Goal: Transaction & Acquisition: Purchase product/service

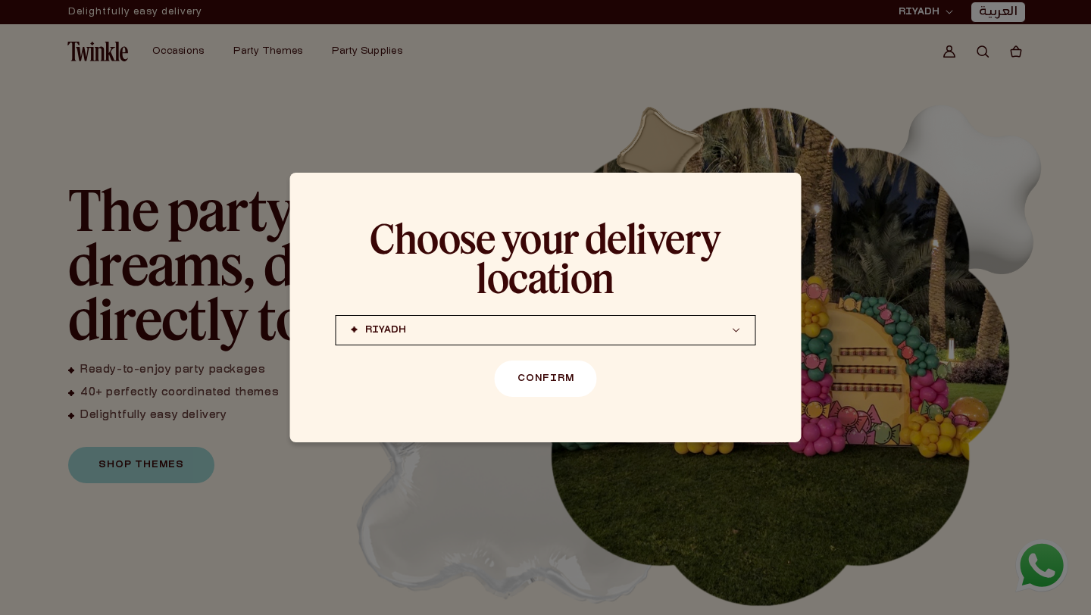
click at [538, 390] on button "Confirm" at bounding box center [546, 378] width 102 height 36
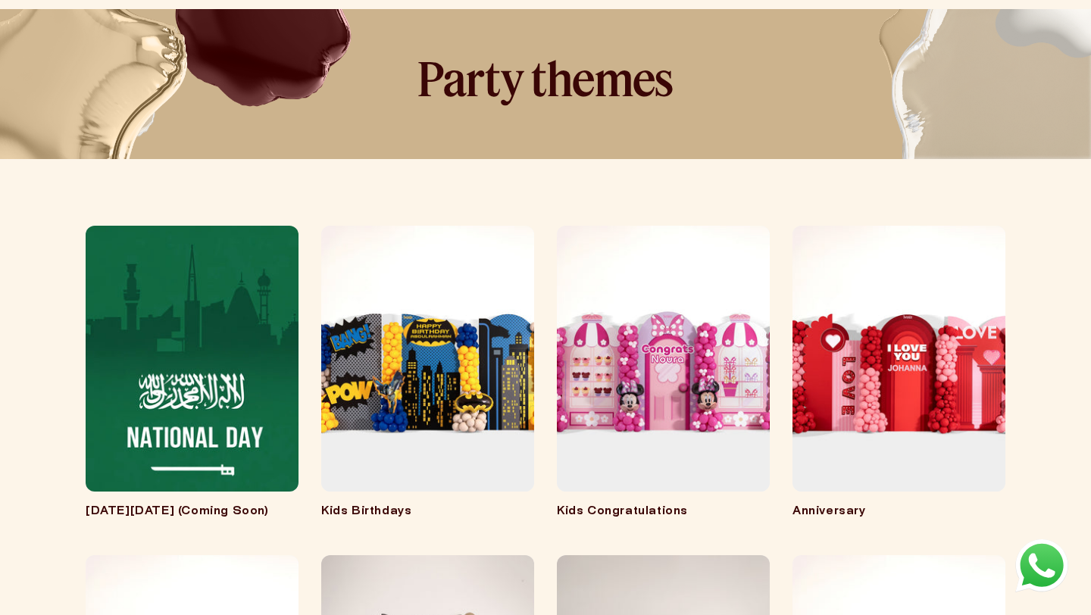
scroll to position [88, 0]
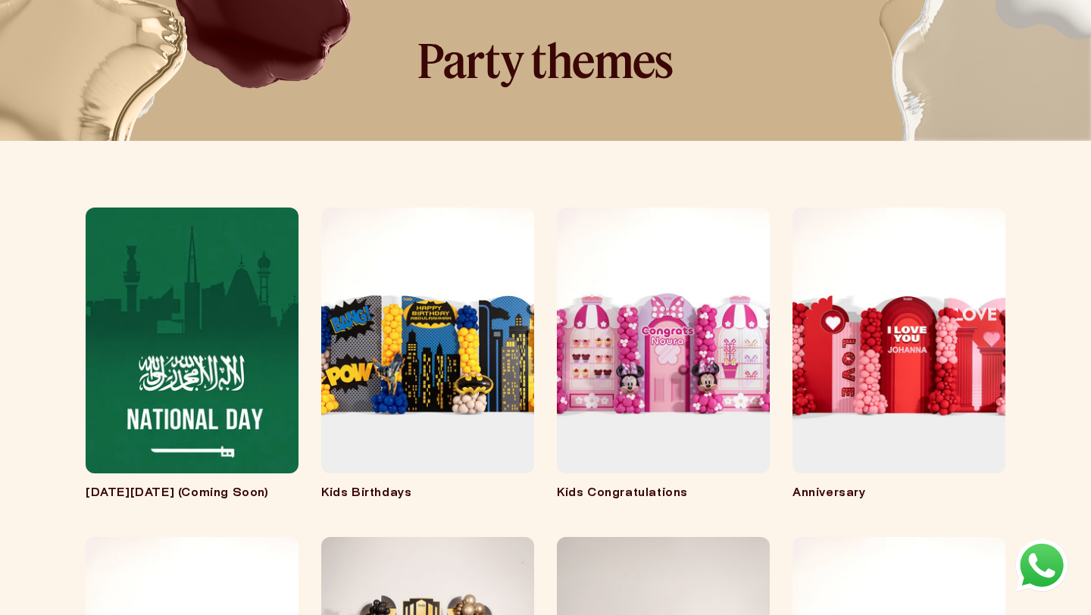
click at [485, 486] on link "Kids Birthdays" at bounding box center [427, 493] width 213 height 15
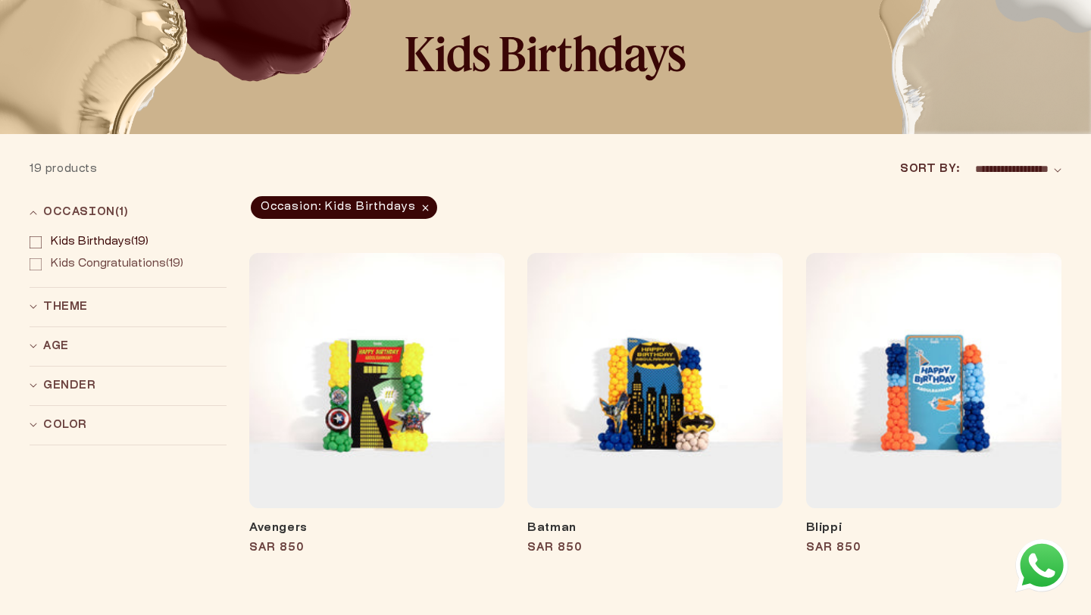
scroll to position [120, 0]
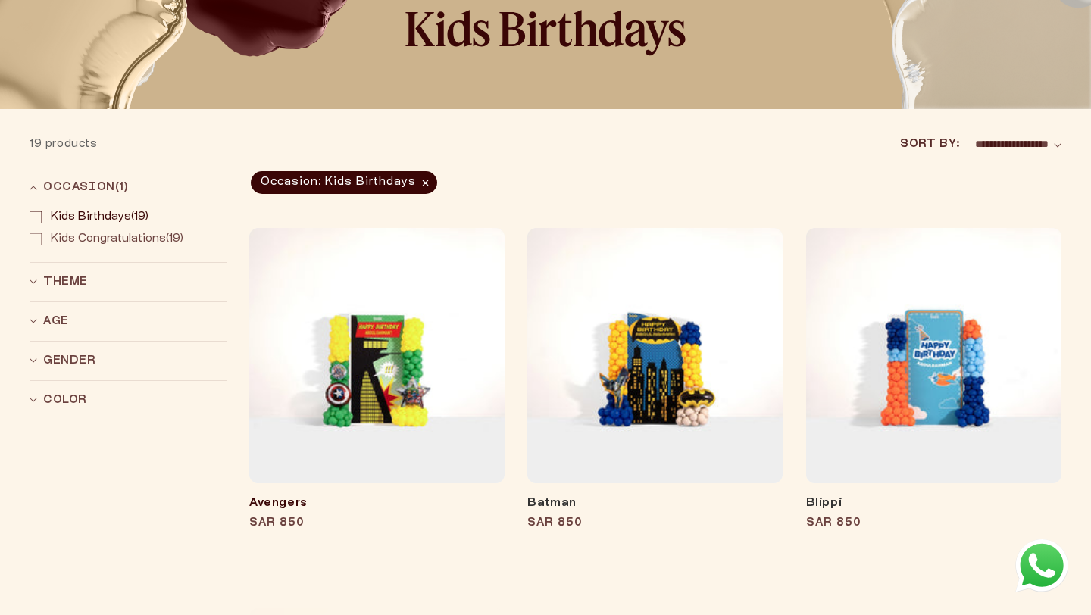
click at [425, 496] on link "Avengers" at bounding box center [376, 503] width 255 height 15
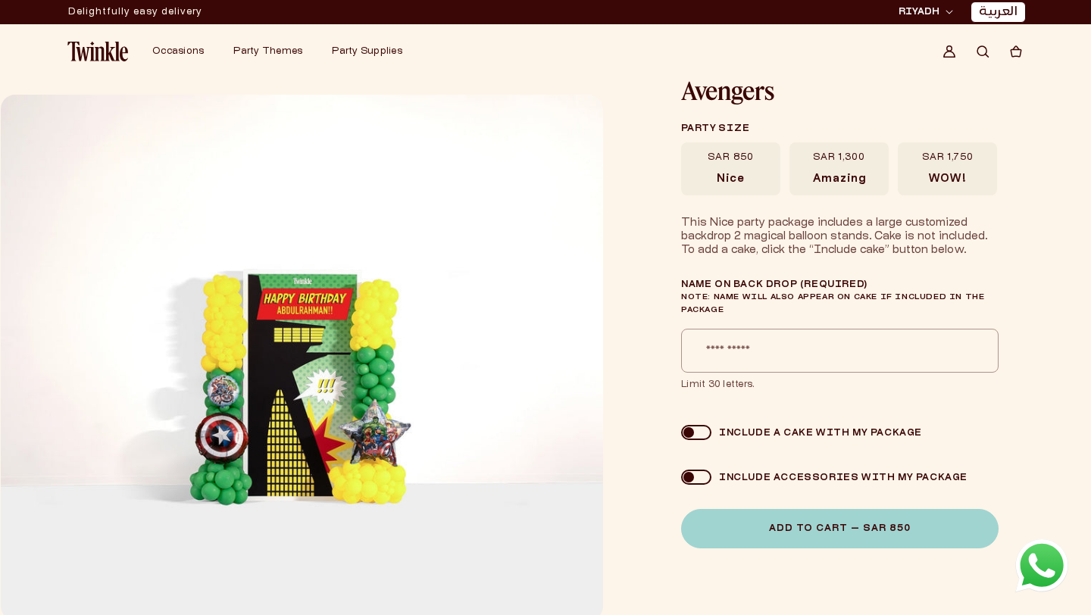
click at [927, 178] on label "SAR 1,750 WOW!" at bounding box center [946, 168] width 99 height 53
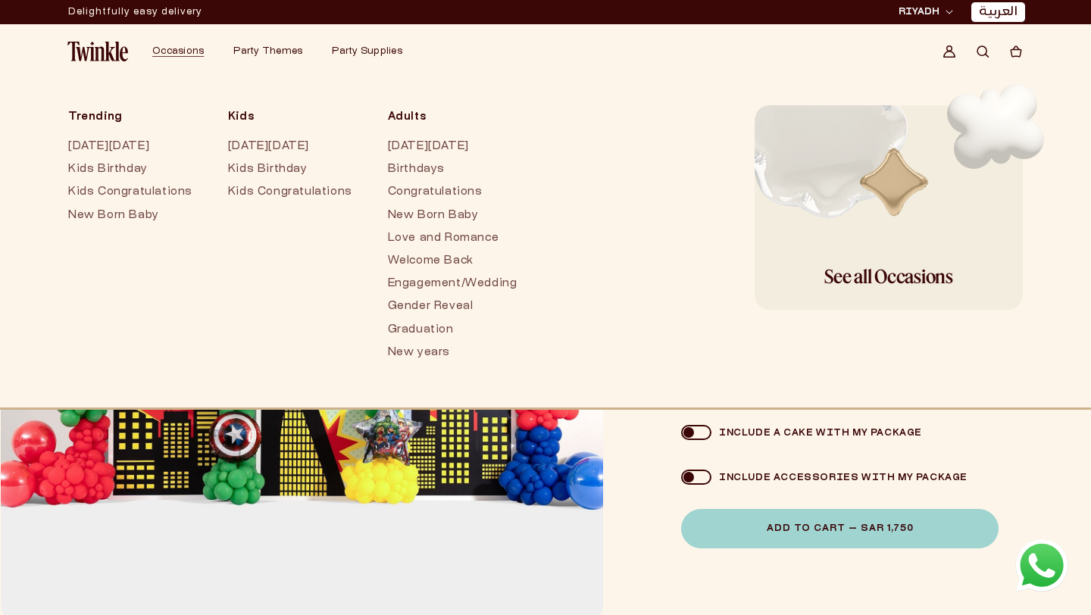
click at [983, 62] on span "Search" at bounding box center [982, 51] width 33 height 33
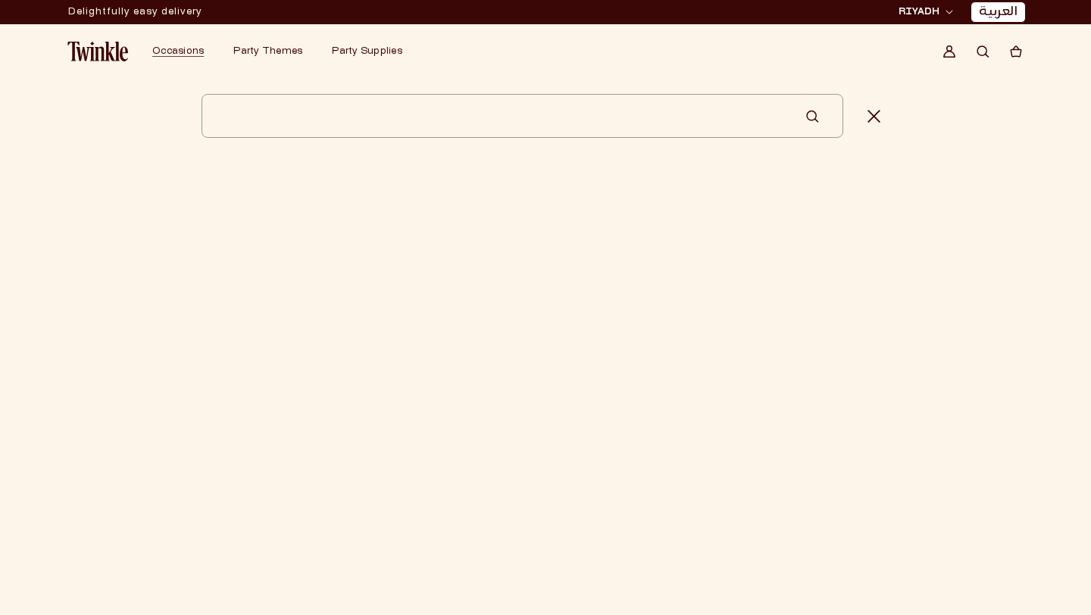
click at [580, 132] on input "Search" at bounding box center [521, 116] width 641 height 44
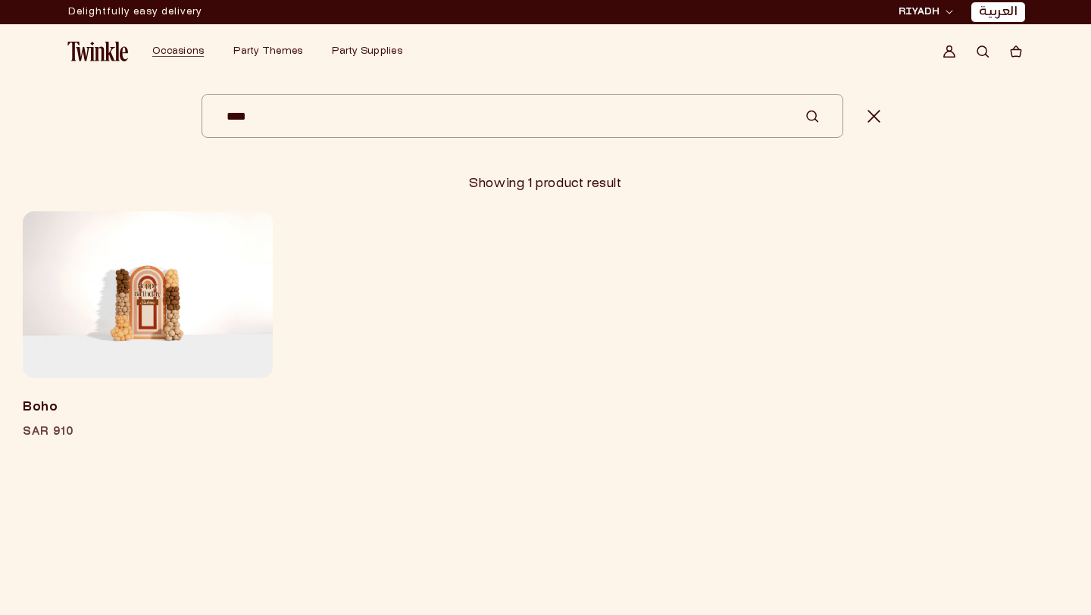
click at [819, 113] on input "****" at bounding box center [521, 116] width 641 height 44
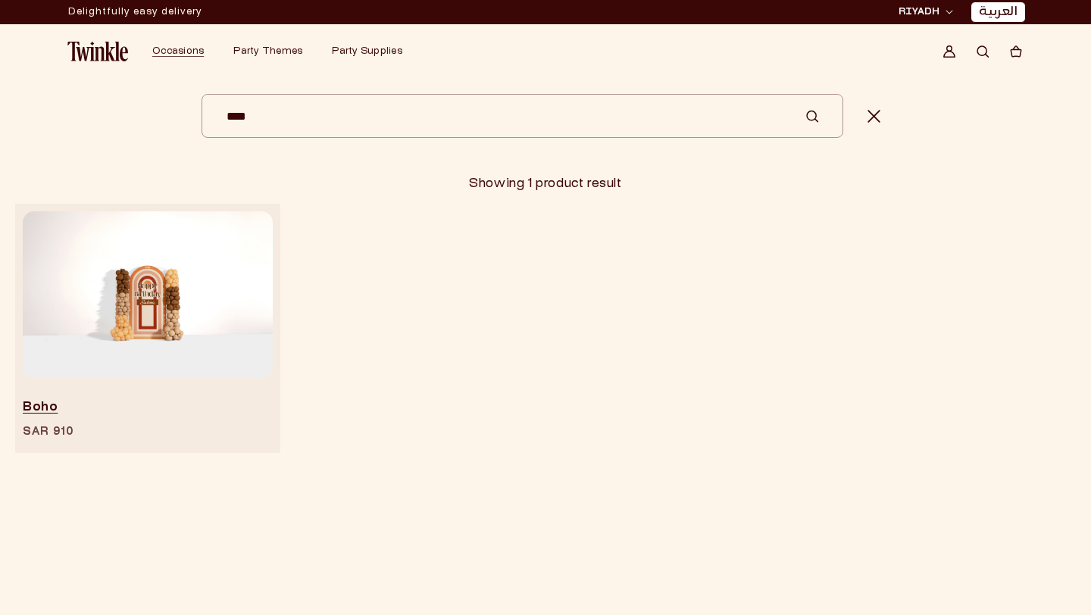
type input "****"
click at [225, 259] on img at bounding box center [148, 294] width 250 height 167
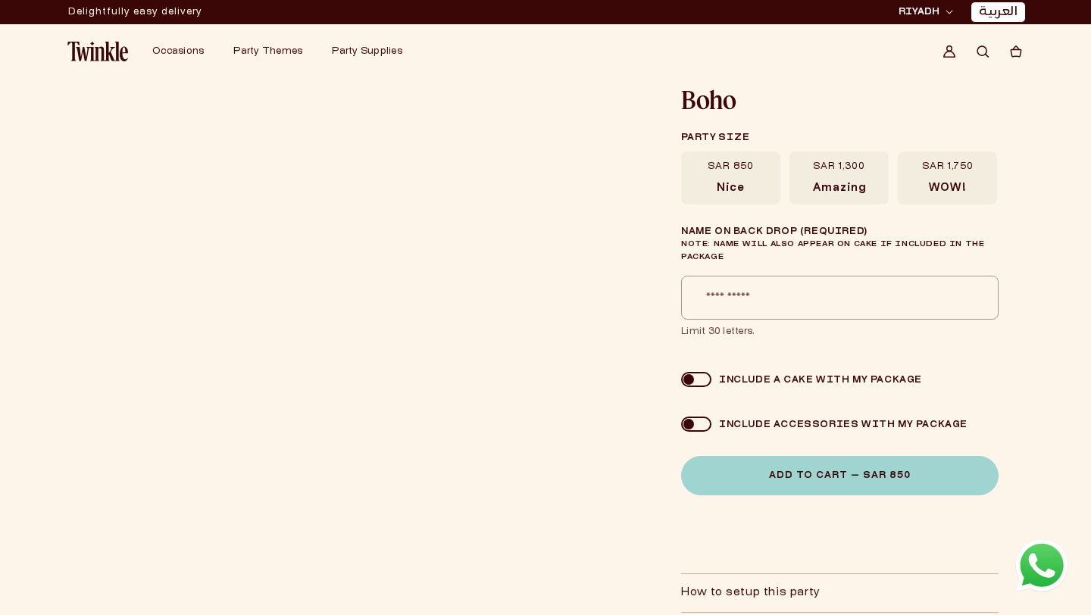
scroll to position [6, 0]
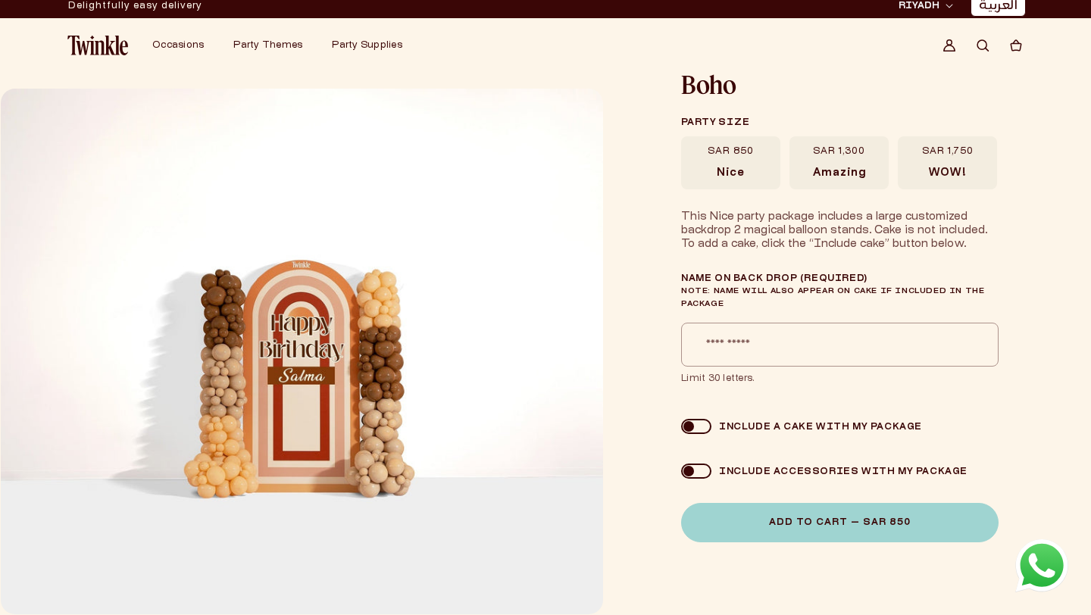
click at [850, 161] on label "SAR 1,300 Amazing" at bounding box center [838, 162] width 99 height 53
